Goal: Navigation & Orientation: Understand site structure

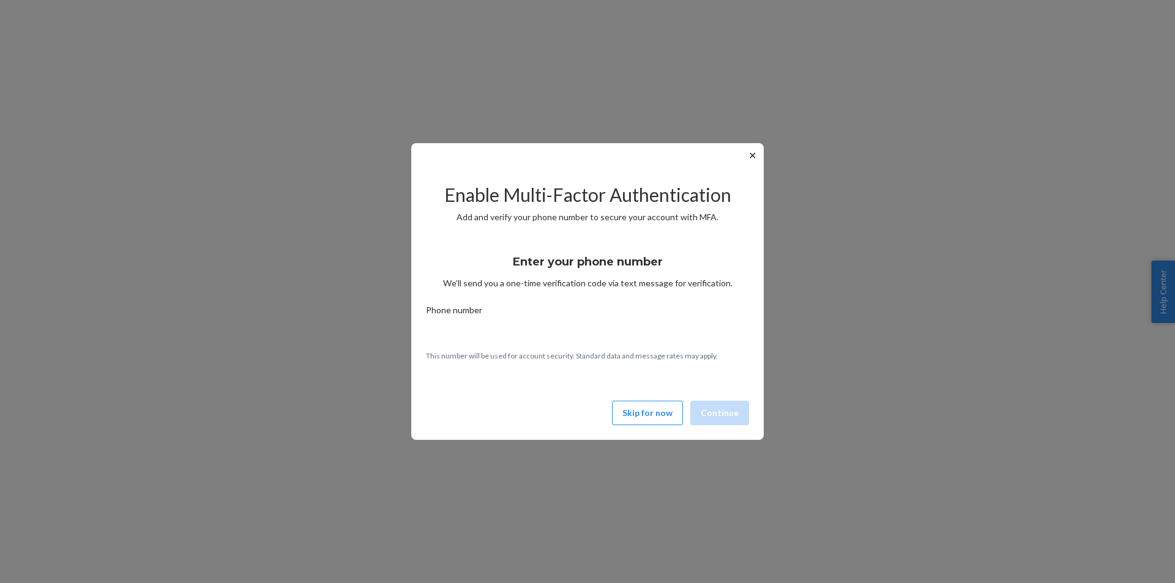
click at [651, 424] on button "Skip for now" at bounding box center [647, 413] width 71 height 24
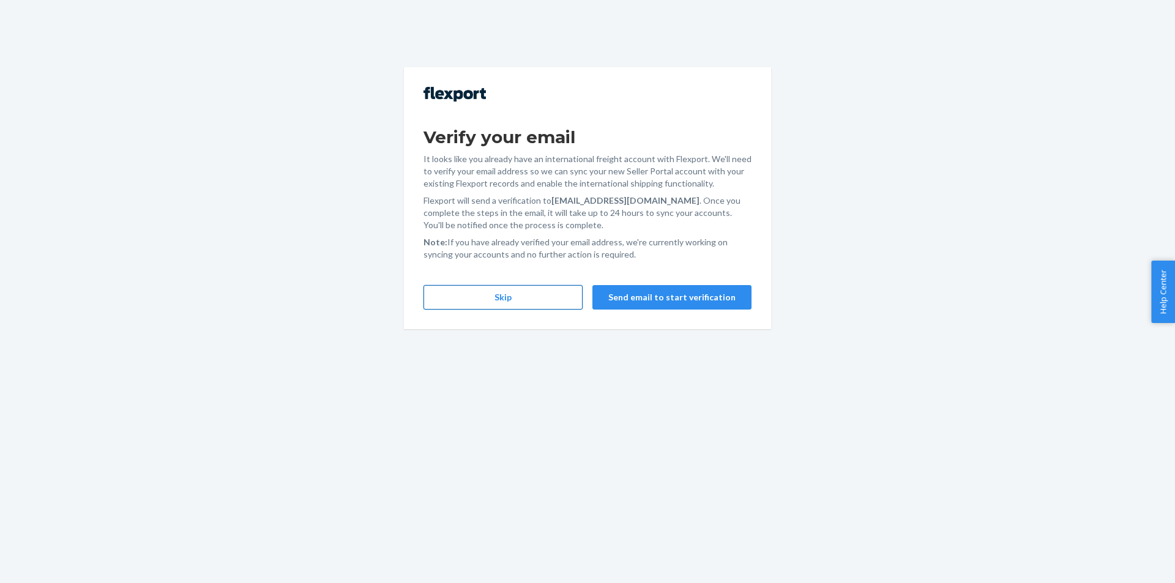
click at [473, 291] on button "Skip" at bounding box center [503, 297] width 159 height 24
